Goal: Task Accomplishment & Management: Use online tool/utility

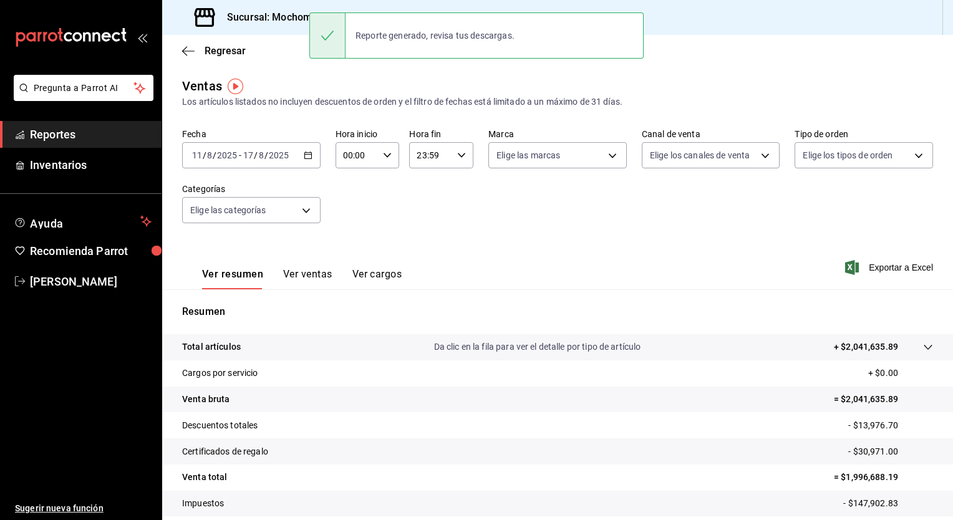
click at [308, 159] on icon "button" at bounding box center [308, 155] width 9 height 9
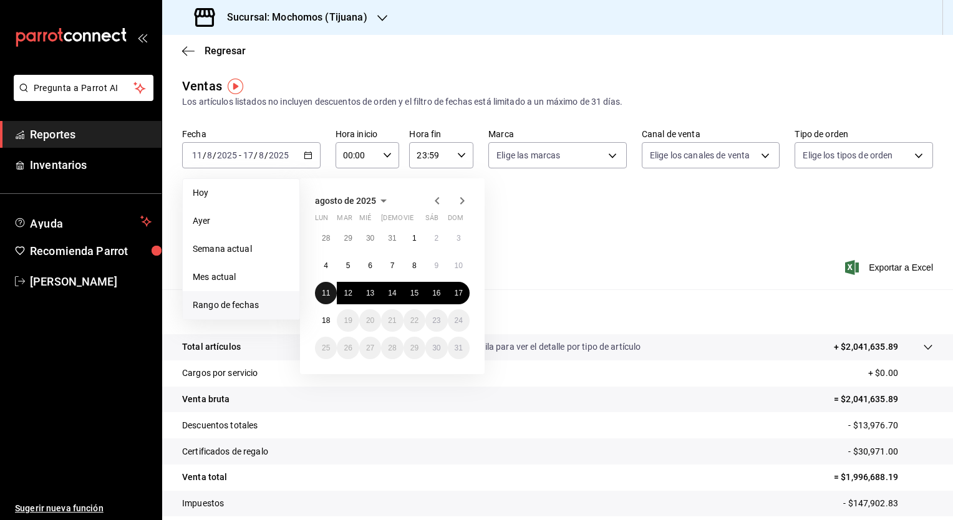
drag, startPoint x: 329, startPoint y: 288, endPoint x: 554, endPoint y: 291, distance: 224.6
click at [554, 291] on div "Ventas Los artículos listados no incluyen descuentos de orden y el filtro de fe…" at bounding box center [557, 327] width 791 height 501
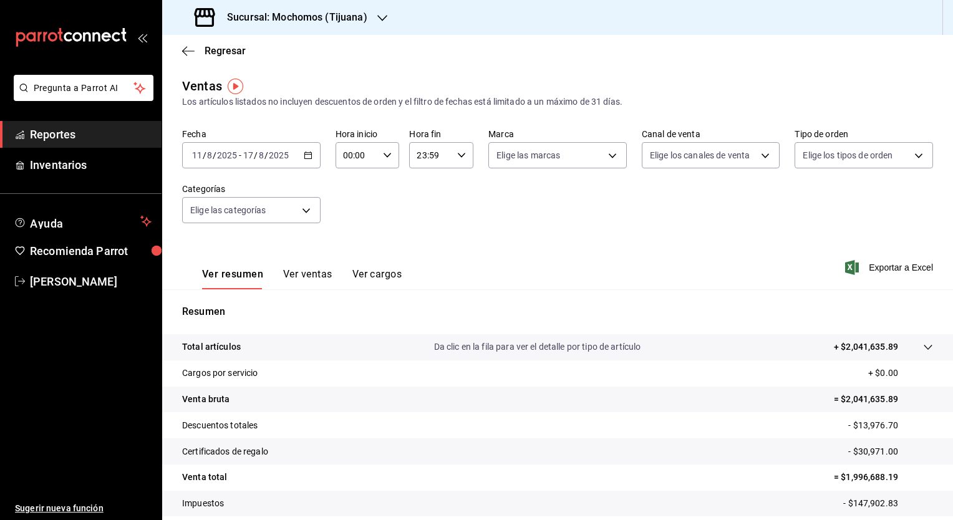
click at [554, 291] on div "Resumen Total artículos Da clic en la fila para ver el detalle por tipo de artí…" at bounding box center [557, 423] width 791 height 268
click at [312, 156] on div "[DATE] [DATE] - [DATE] [DATE]" at bounding box center [251, 155] width 138 height 26
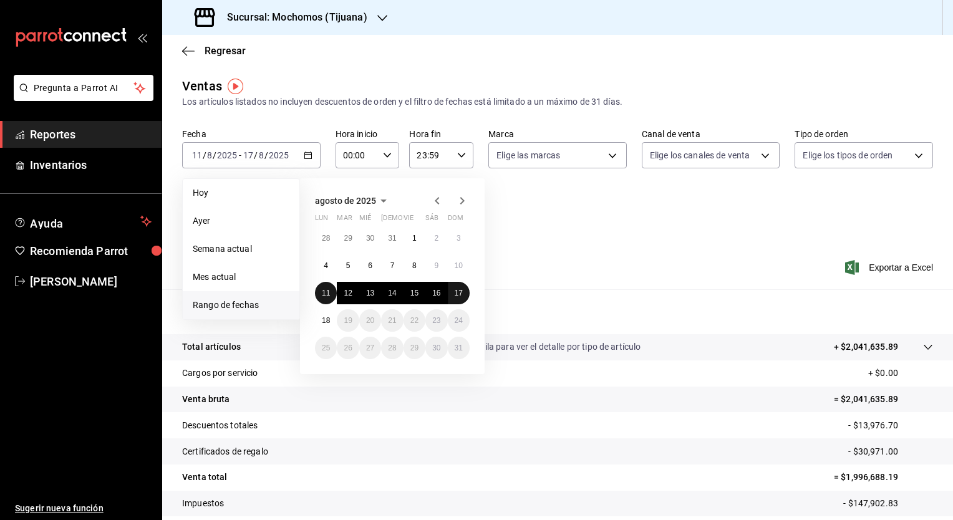
drag, startPoint x: 325, startPoint y: 293, endPoint x: 457, endPoint y: 291, distance: 131.6
click at [457, 291] on div "28 29 30 31 1 2 3 4 5 6 7 8 9 10 11 12 13 14 15 16 17 18 19 20 21 22 23 24 25 2…" at bounding box center [392, 293] width 155 height 132
click at [457, 291] on abbr "17" at bounding box center [459, 293] width 8 height 9
click at [323, 292] on abbr "11" at bounding box center [326, 293] width 8 height 9
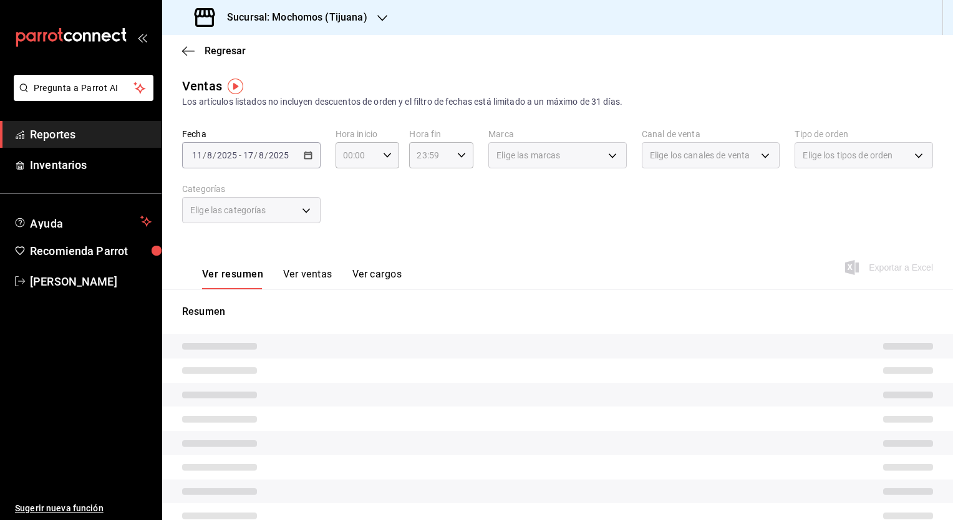
click at [311, 158] on div "[DATE] [DATE] - [DATE] [DATE]" at bounding box center [251, 155] width 138 height 26
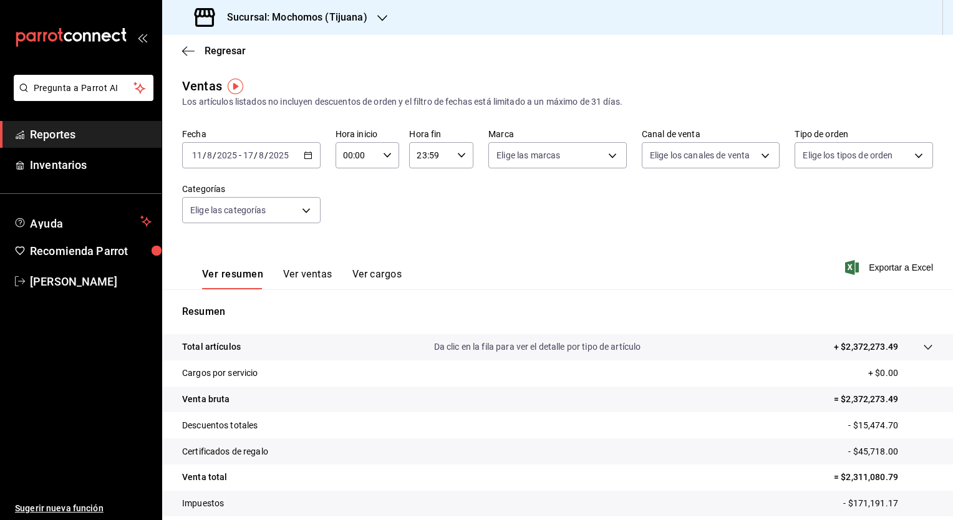
click at [309, 154] on icon "button" at bounding box center [308, 155] width 9 height 9
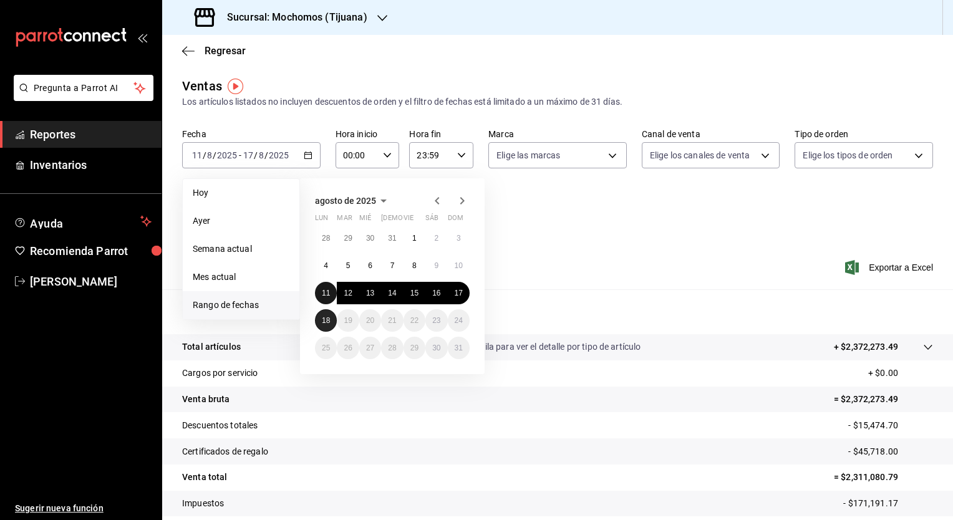
drag, startPoint x: 322, startPoint y: 286, endPoint x: 329, endPoint y: 316, distance: 31.3
click at [329, 316] on div "28 29 30 31 1 2 3 4 5 6 7 8 9 10 11 12 13 14 15 16 17 18 19 20 21 22 23 24 25 2…" at bounding box center [392, 293] width 155 height 132
click at [329, 316] on abbr "18" at bounding box center [326, 320] width 8 height 9
drag, startPoint x: 327, startPoint y: 303, endPoint x: 326, endPoint y: 328, distance: 25.0
click at [326, 328] on div "28 29 30 31 1 2 3 4 5 6 7 8 9 10 11 12 13 14 15 16 17 18 19 20 21 22 23 24 25 2…" at bounding box center [392, 293] width 155 height 132
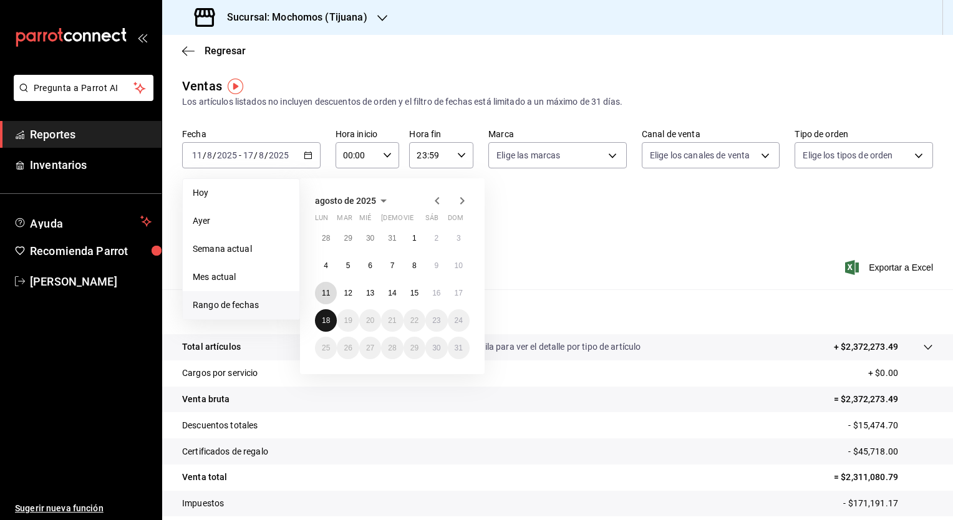
drag, startPoint x: 323, startPoint y: 291, endPoint x: 323, endPoint y: 321, distance: 29.9
click at [323, 321] on div "28 29 30 31 1 2 3 4 5 6 7 8 9 10 11 12 13 14 15 16 17 18 19 20 21 22 23 24 25 2…" at bounding box center [392, 293] width 155 height 132
click at [323, 321] on abbr "18" at bounding box center [326, 320] width 8 height 9
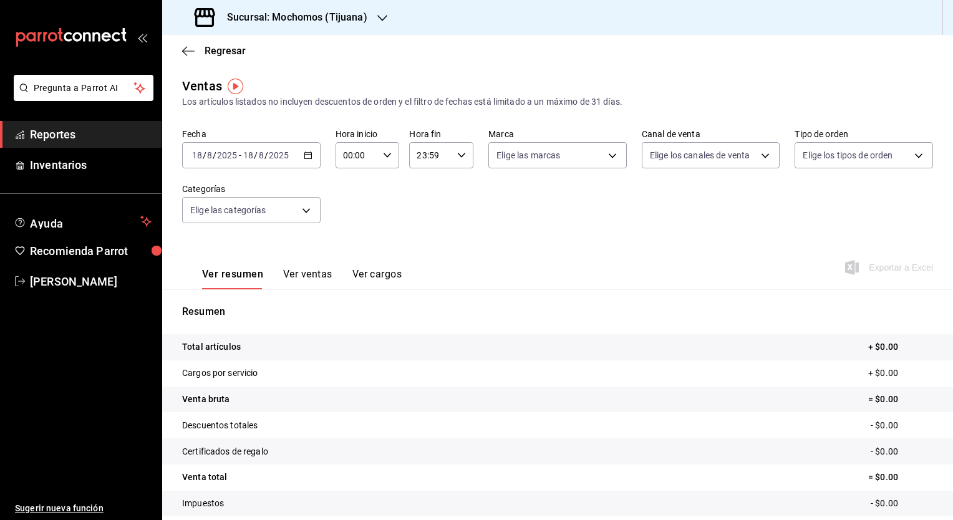
click at [307, 153] on icon "button" at bounding box center [308, 155] width 9 height 9
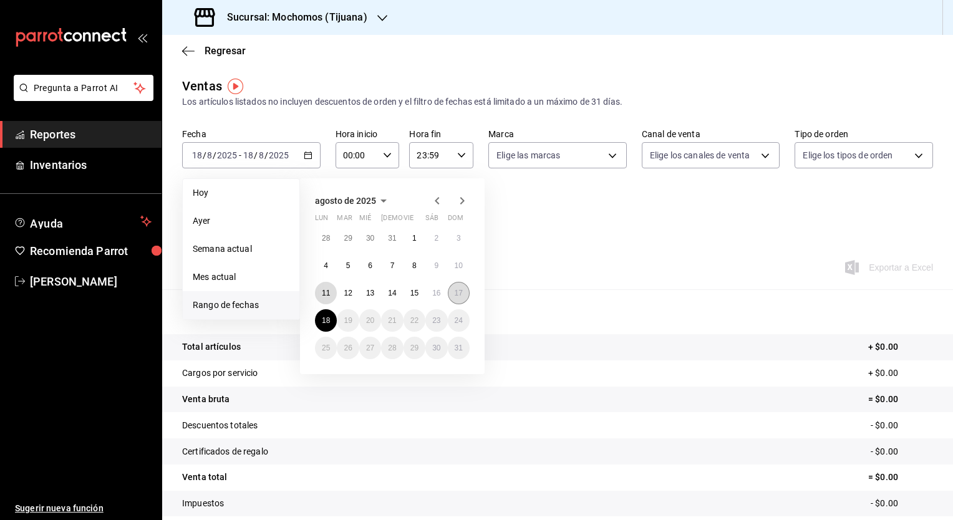
drag, startPoint x: 326, startPoint y: 294, endPoint x: 447, endPoint y: 290, distance: 121.1
click at [447, 290] on div "28 29 30 31 1 2 3 4 5 6 7 8 9 10 11 12 13 14 15 16 17 18 19 20 21 22 23 24 25 2…" at bounding box center [392, 293] width 155 height 132
click at [319, 284] on button "11" at bounding box center [326, 293] width 22 height 22
drag, startPoint x: 321, startPoint y: 293, endPoint x: 330, endPoint y: 320, distance: 28.8
click at [330, 320] on div "28 29 30 31 1 2 3 4 5 6 7 8 9 10 11 12 13 14 15 16 17 18 19 20 21 22 23 24 25 2…" at bounding box center [392, 293] width 155 height 132
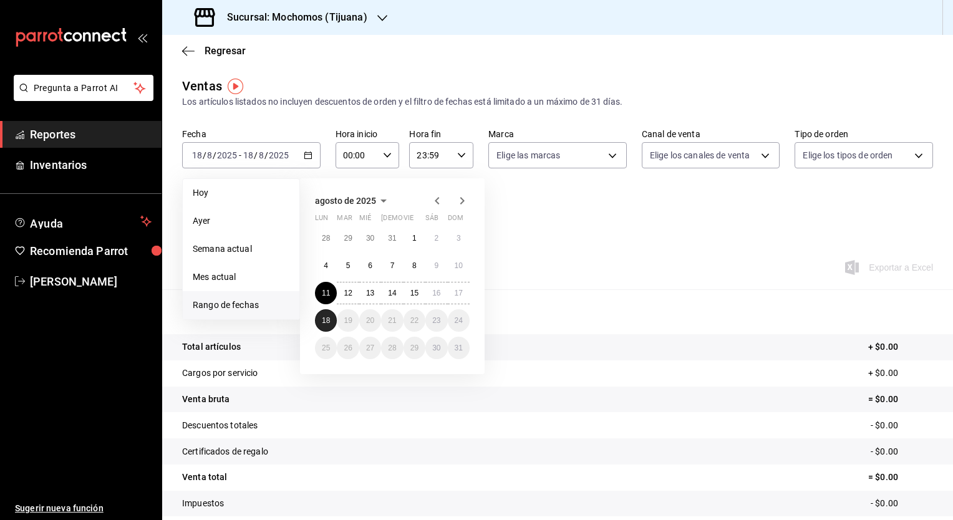
click at [330, 320] on button "18" at bounding box center [326, 320] width 22 height 22
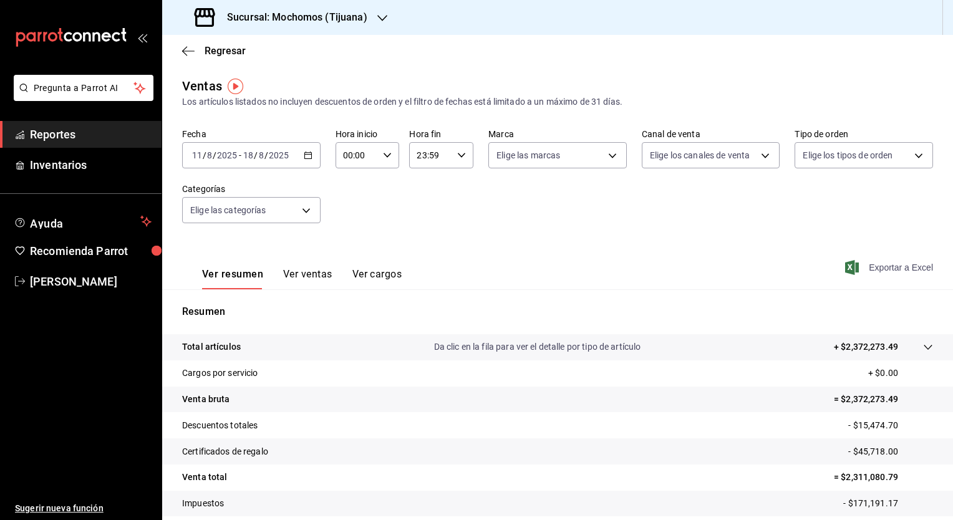
click at [885, 269] on span "Exportar a Excel" at bounding box center [890, 267] width 85 height 15
